Goal: Information Seeking & Learning: Learn about a topic

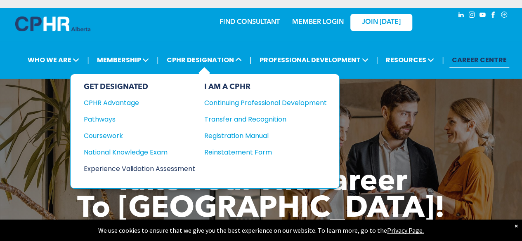
click at [145, 165] on div "Experience Validation Assessment" at bounding box center [134, 169] width 100 height 10
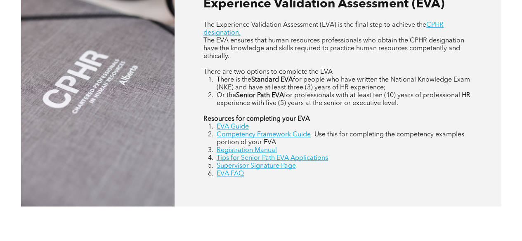
scroll to position [383, 0]
click at [230, 130] on link "EVA Guide" at bounding box center [232, 126] width 32 height 7
click at [260, 137] on link "Competency Framework Guide" at bounding box center [263, 134] width 94 height 7
click at [232, 177] on link "EVA FAQ" at bounding box center [229, 173] width 27 height 7
